Goal: Task Accomplishment & Management: Use online tool/utility

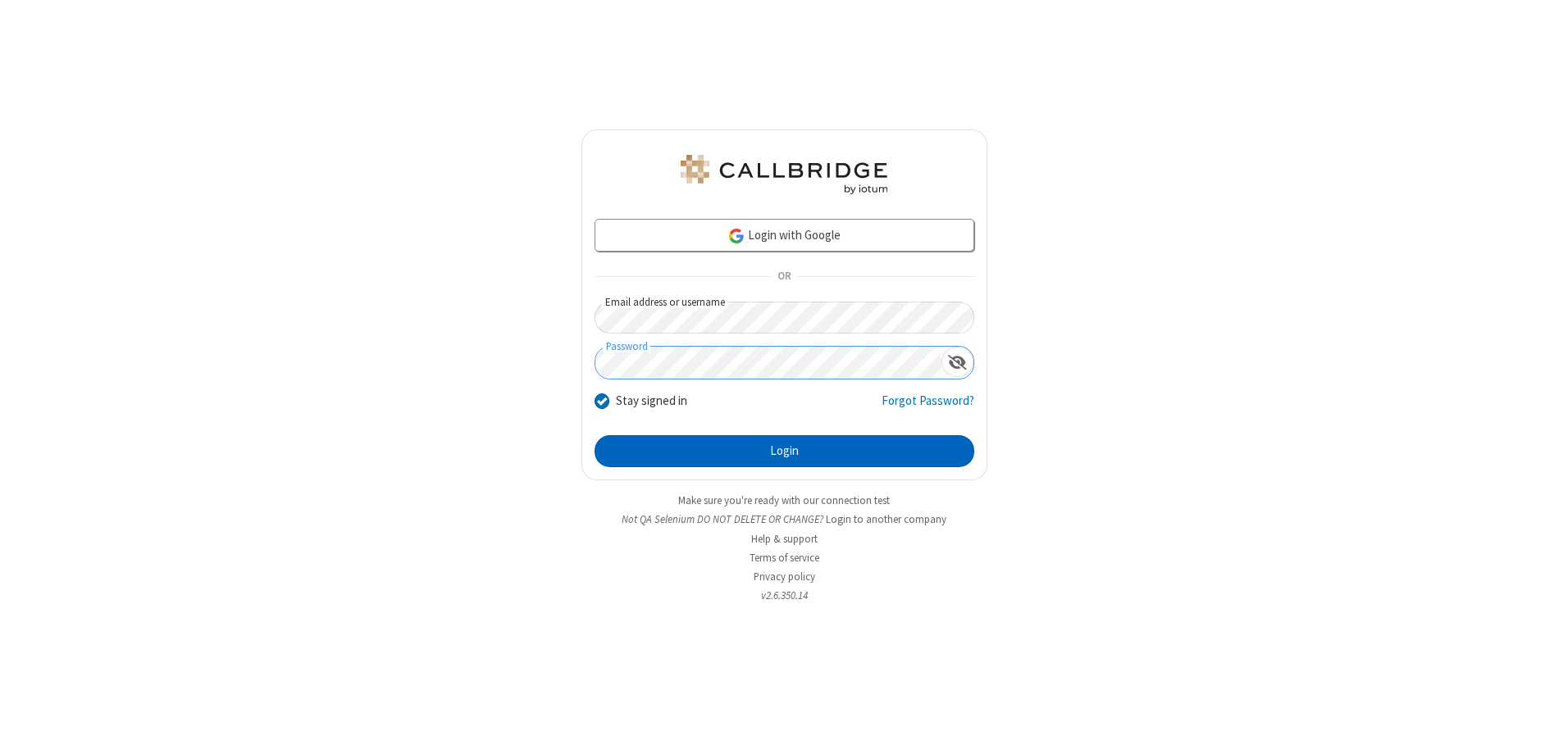
click at [784, 451] on button "Login" at bounding box center [785, 451] width 380 height 33
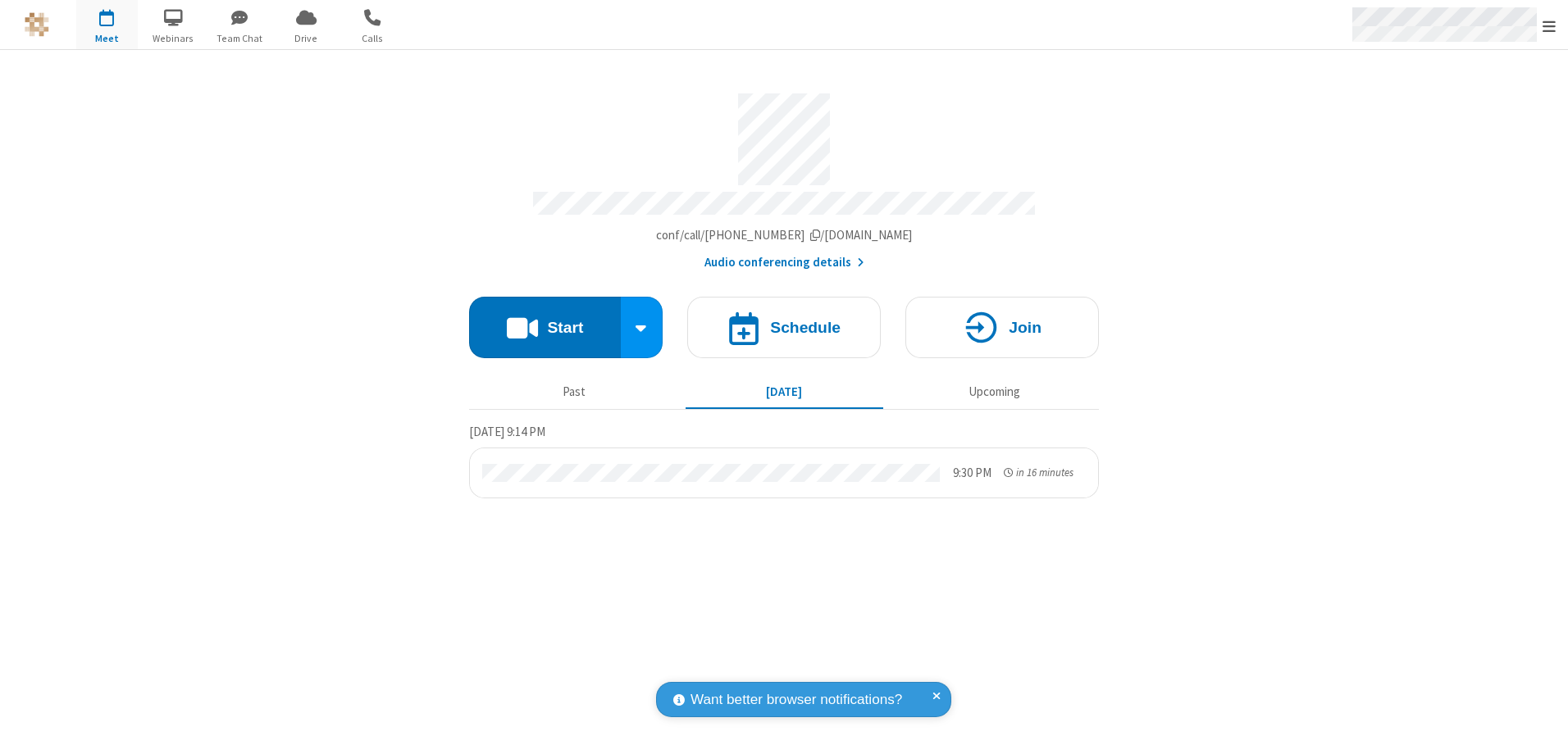
click at [1549, 25] on span "Open menu" at bounding box center [1549, 26] width 13 height 16
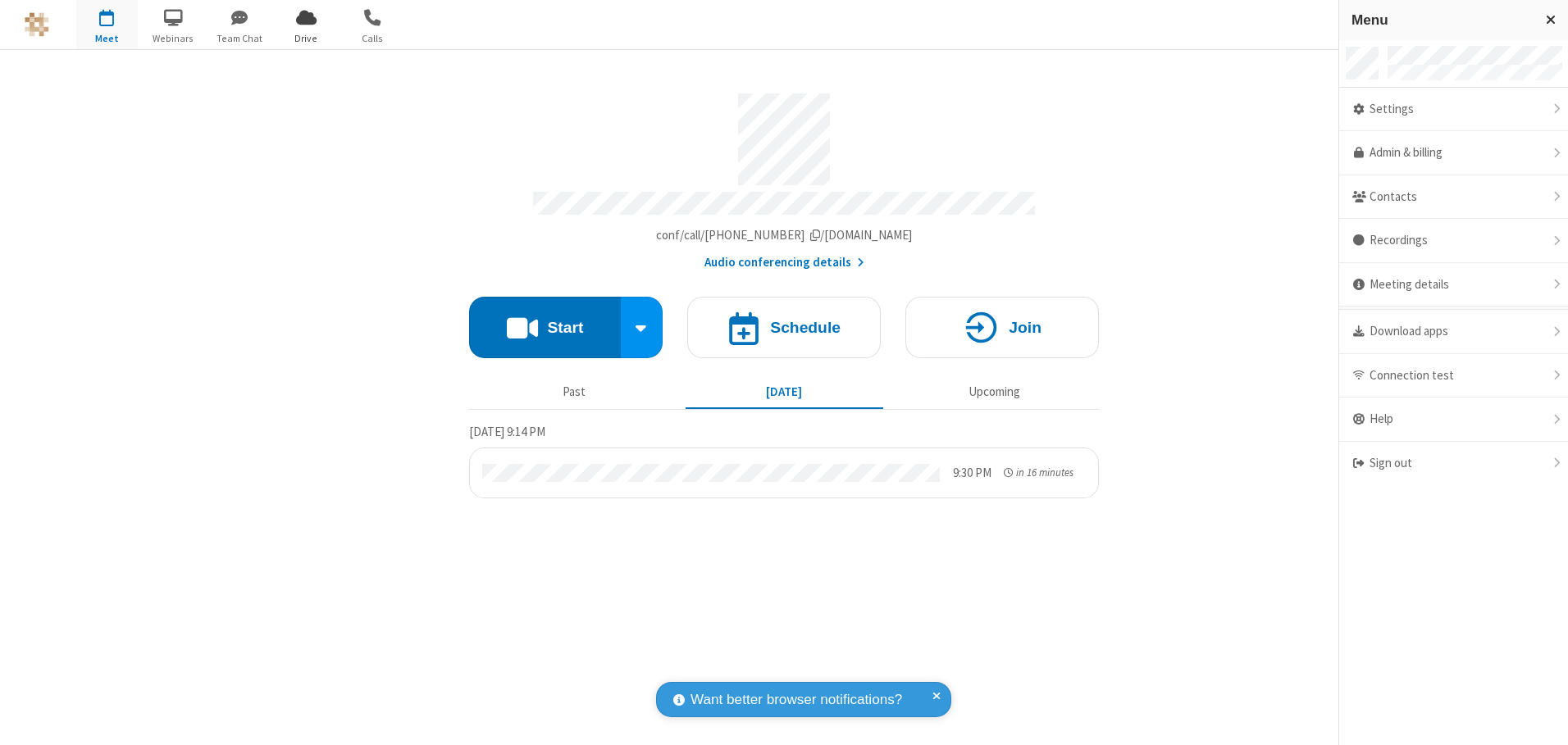
click at [306, 38] on span "Drive" at bounding box center [306, 39] width 62 height 15
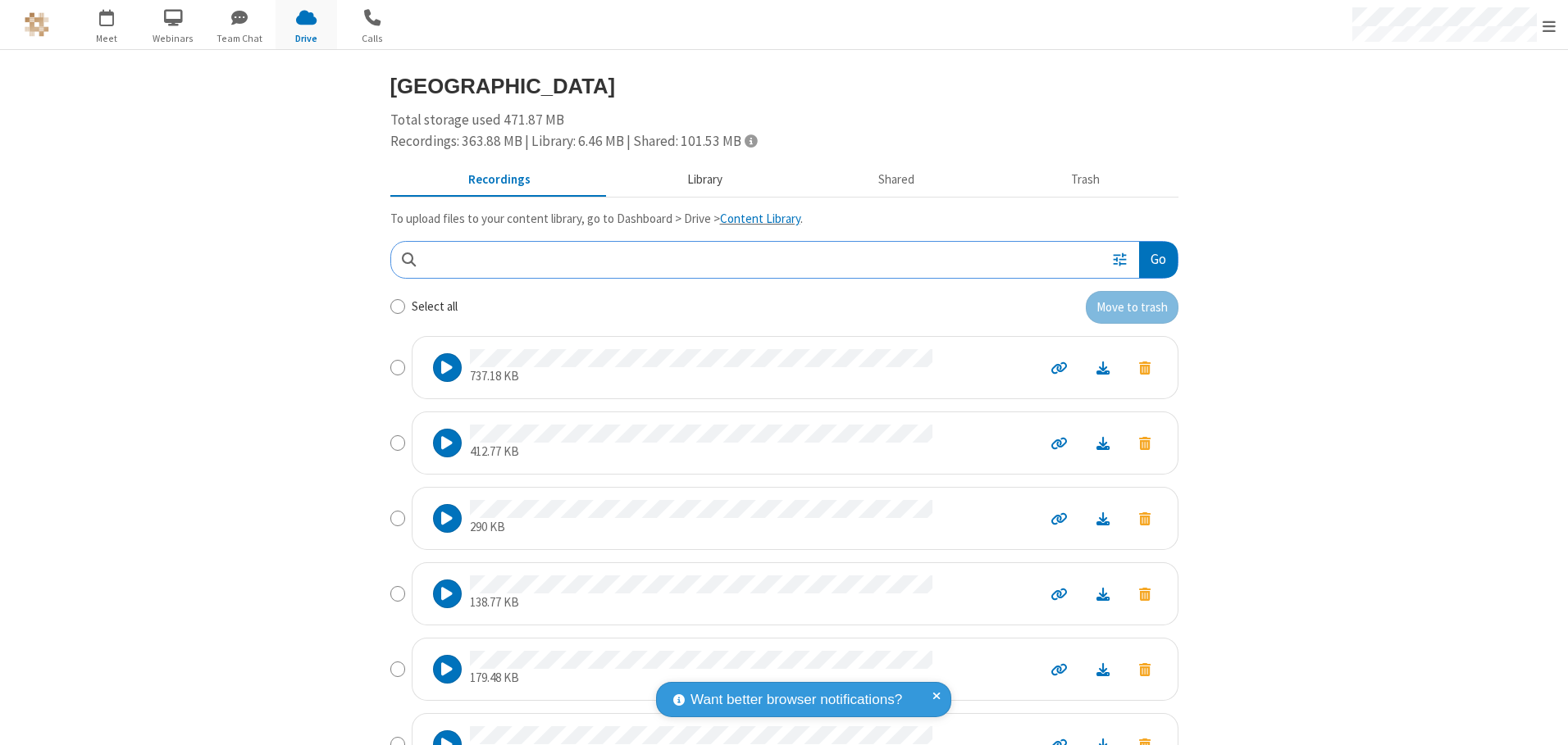
click at [696, 179] on button "Library" at bounding box center [704, 180] width 192 height 31
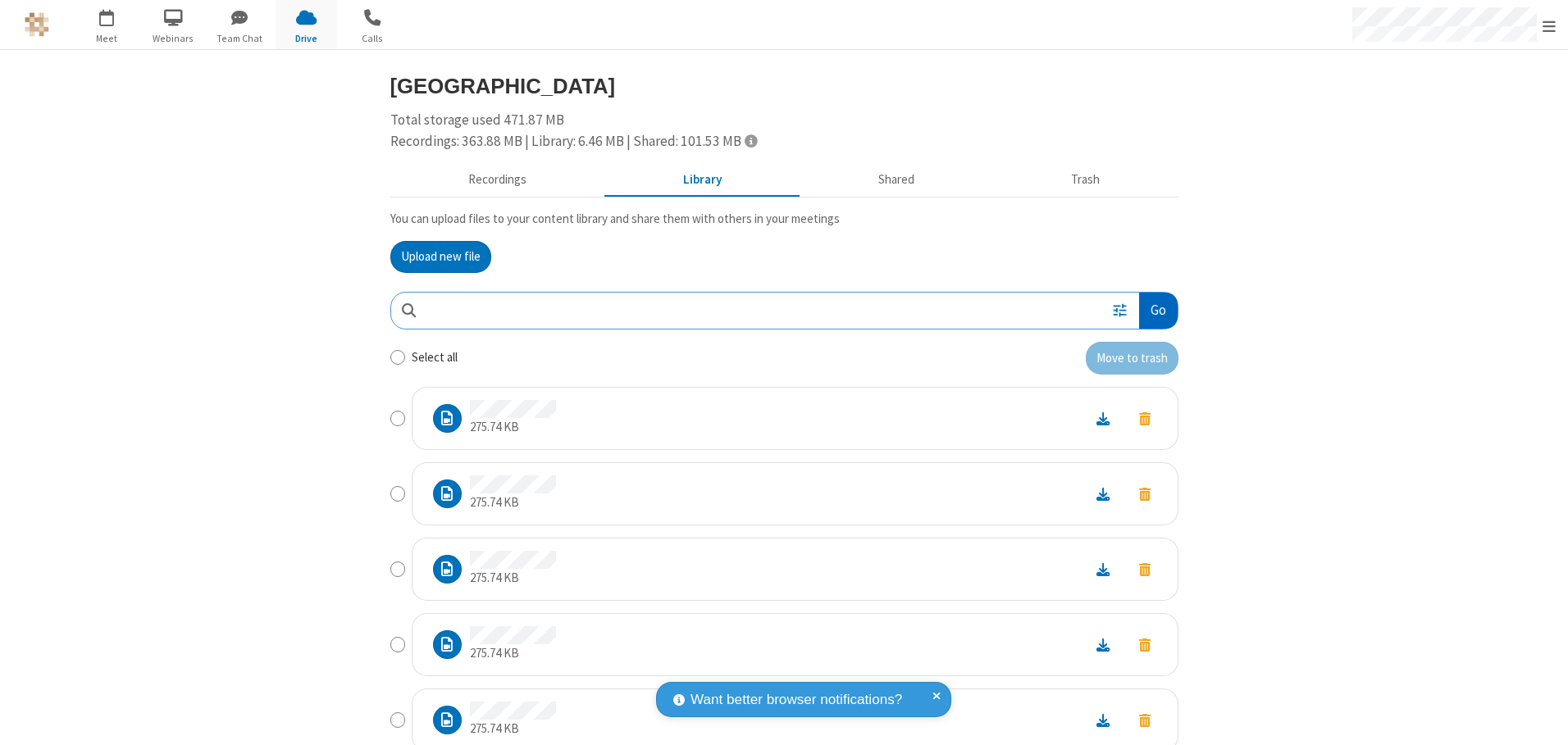
click at [1152, 310] on button "Go" at bounding box center [1158, 311] width 38 height 37
click at [434, 257] on button "Upload new file" at bounding box center [441, 257] width 101 height 33
